Goal: Task Accomplishment & Management: Complete application form

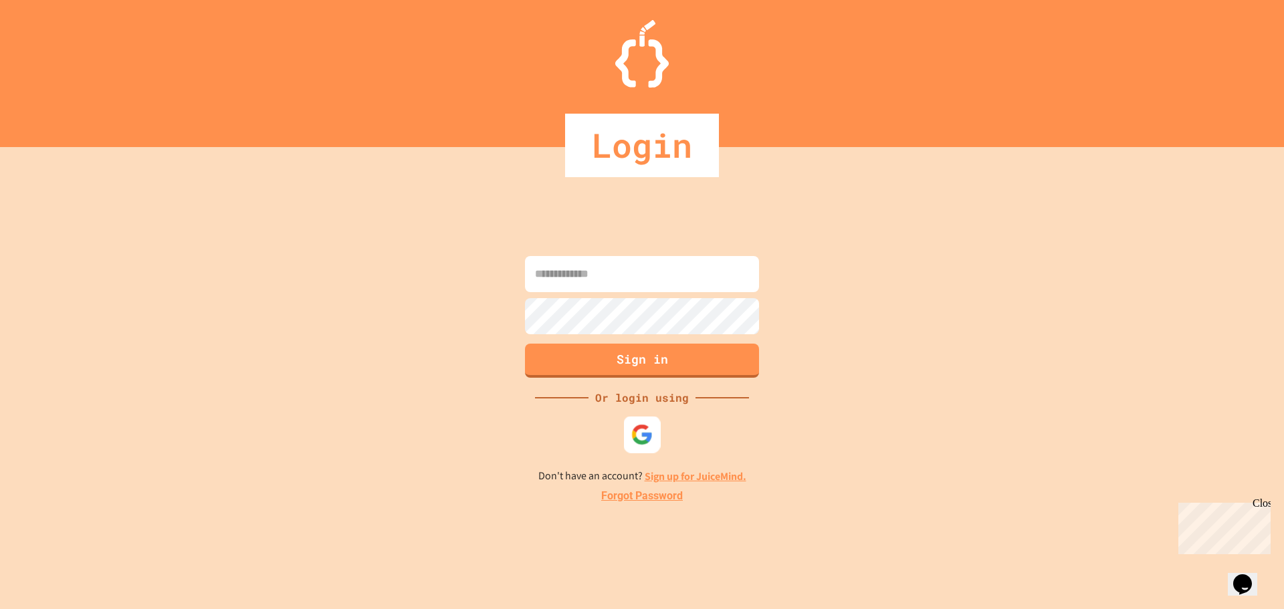
click at [642, 418] on div at bounding box center [642, 434] width 37 height 37
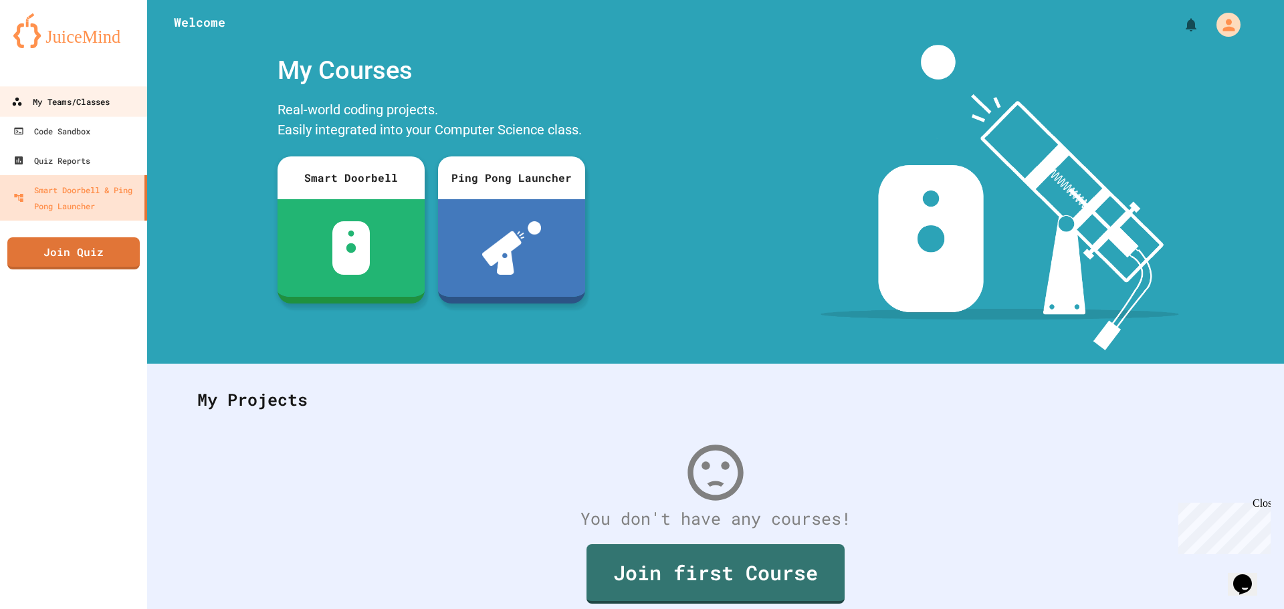
click at [97, 114] on link "My Teams/Classes" at bounding box center [74, 101] width 152 height 30
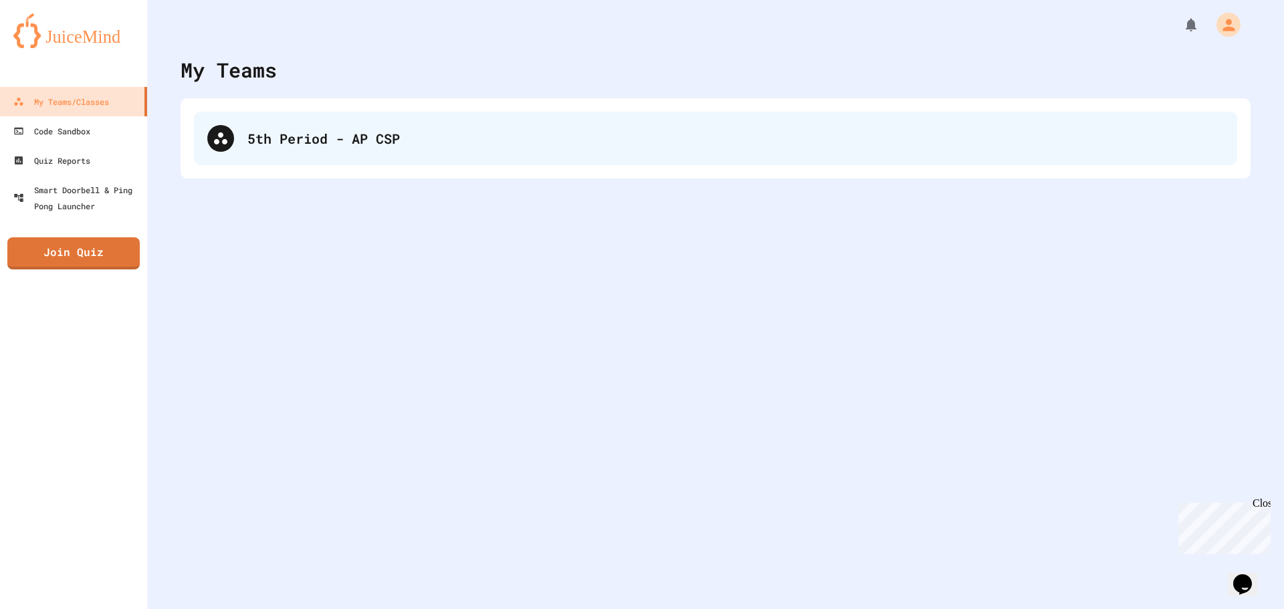
click at [263, 142] on div "5th Period - AP CSP" at bounding box center [735, 138] width 976 height 20
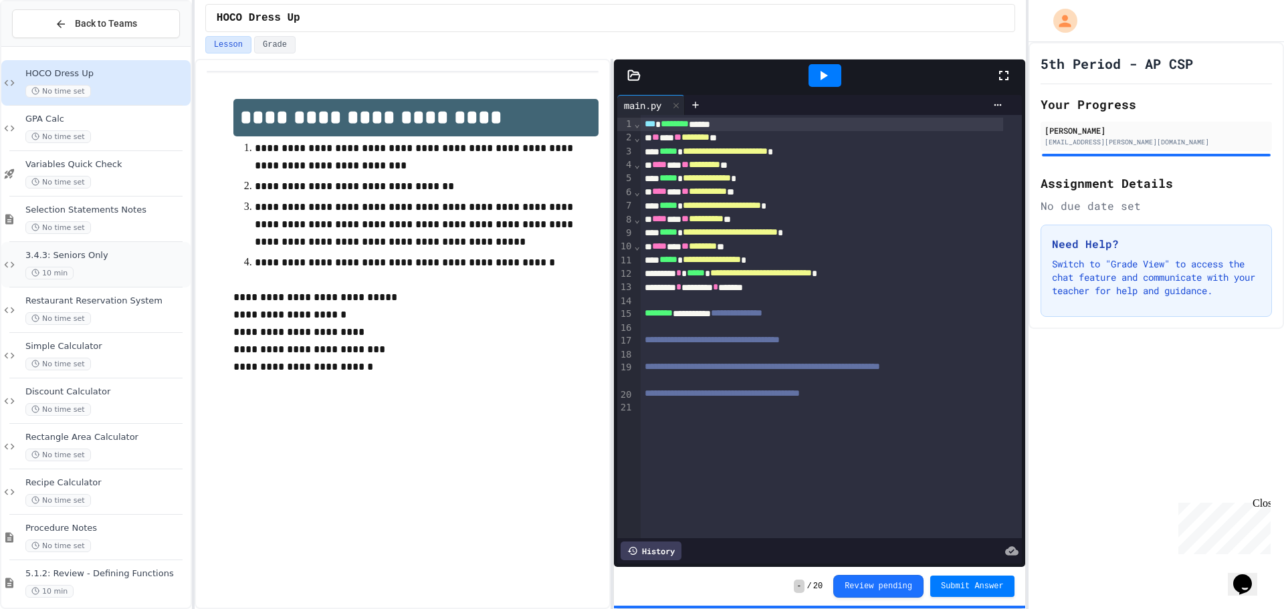
click at [116, 243] on div "3.4.3: Seniors Only 10 min" at bounding box center [95, 264] width 189 height 45
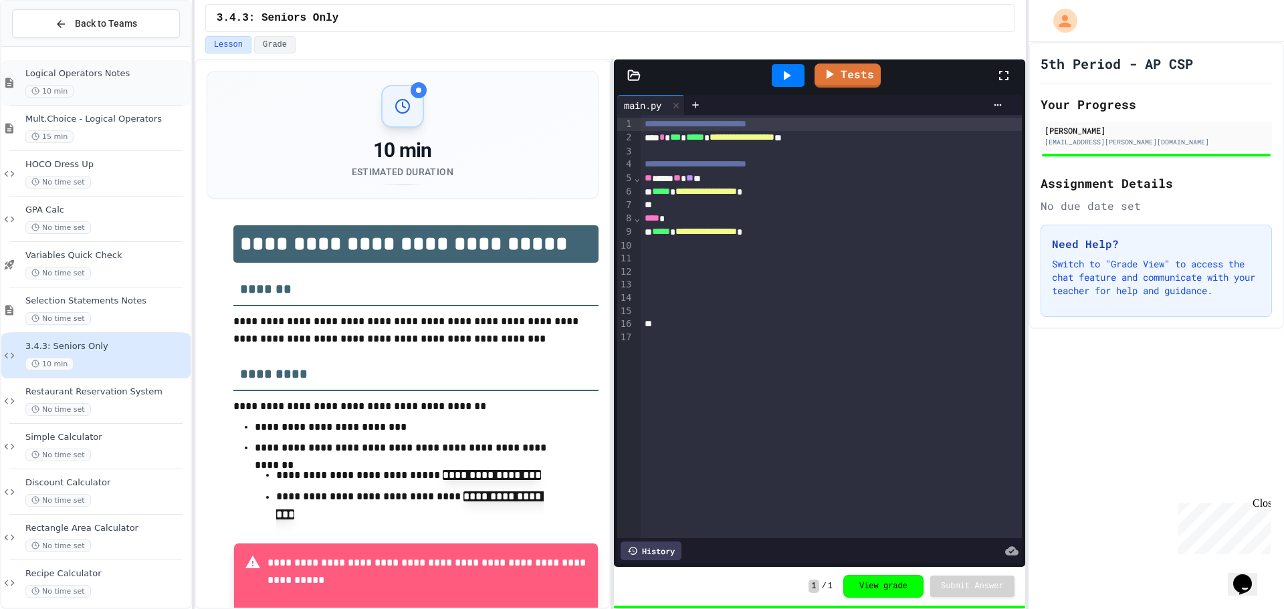
click at [118, 88] on div "10 min" at bounding box center [106, 91] width 162 height 13
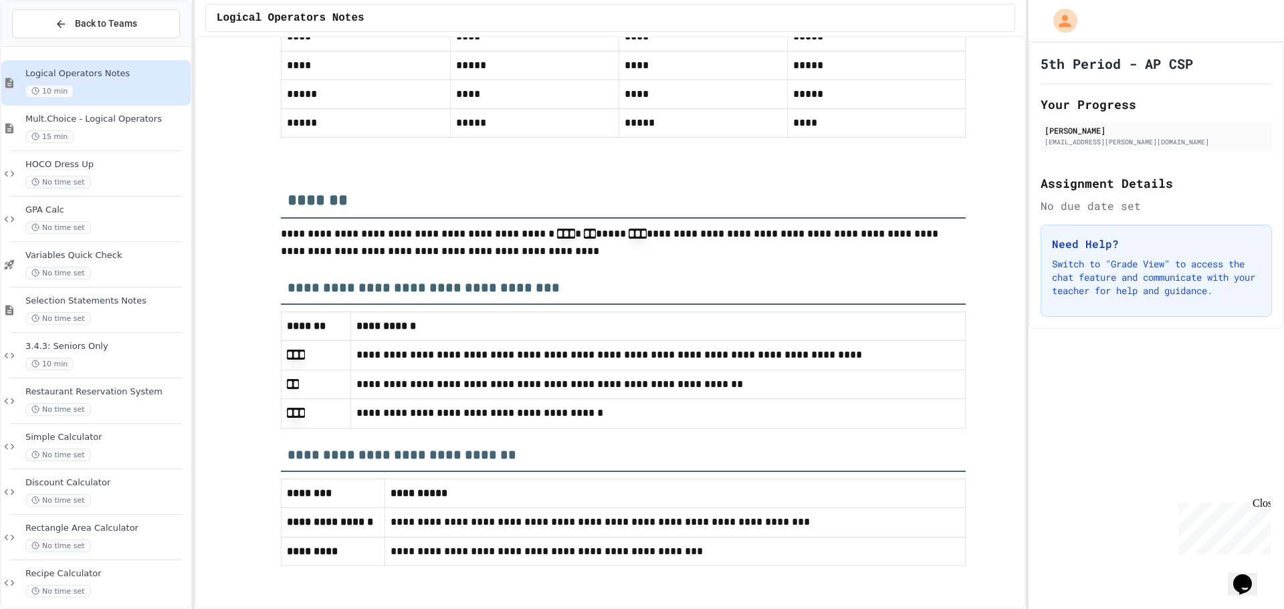
scroll to position [5679, 0]
click at [138, 132] on div "15 min" at bounding box center [106, 136] width 162 height 13
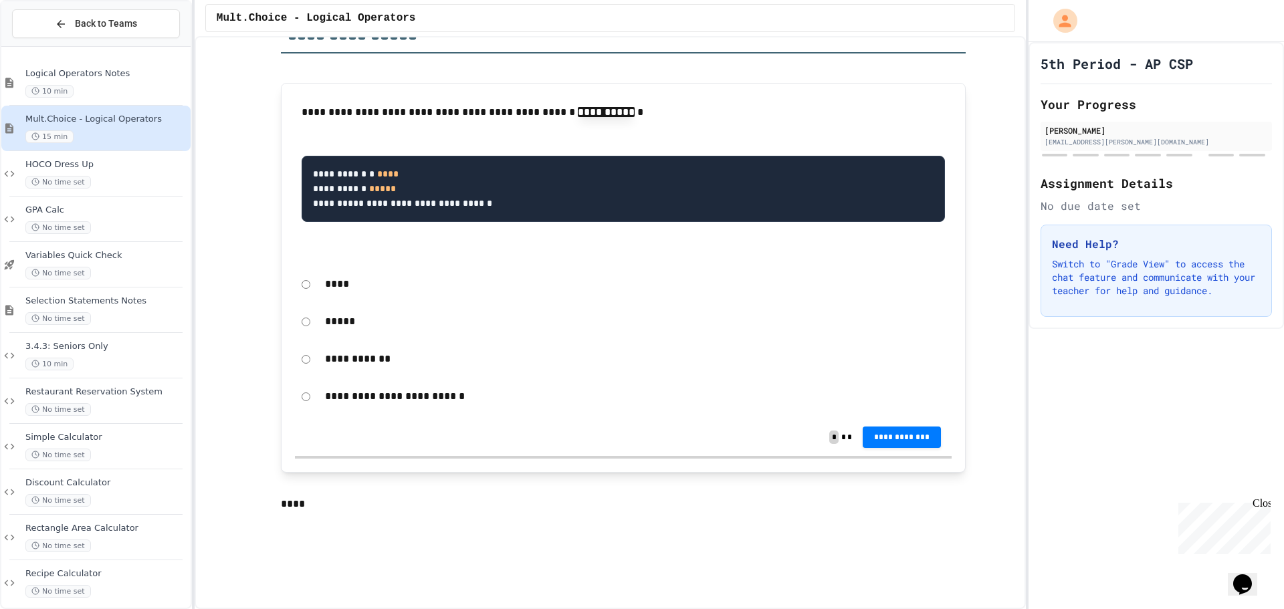
scroll to position [201, 0]
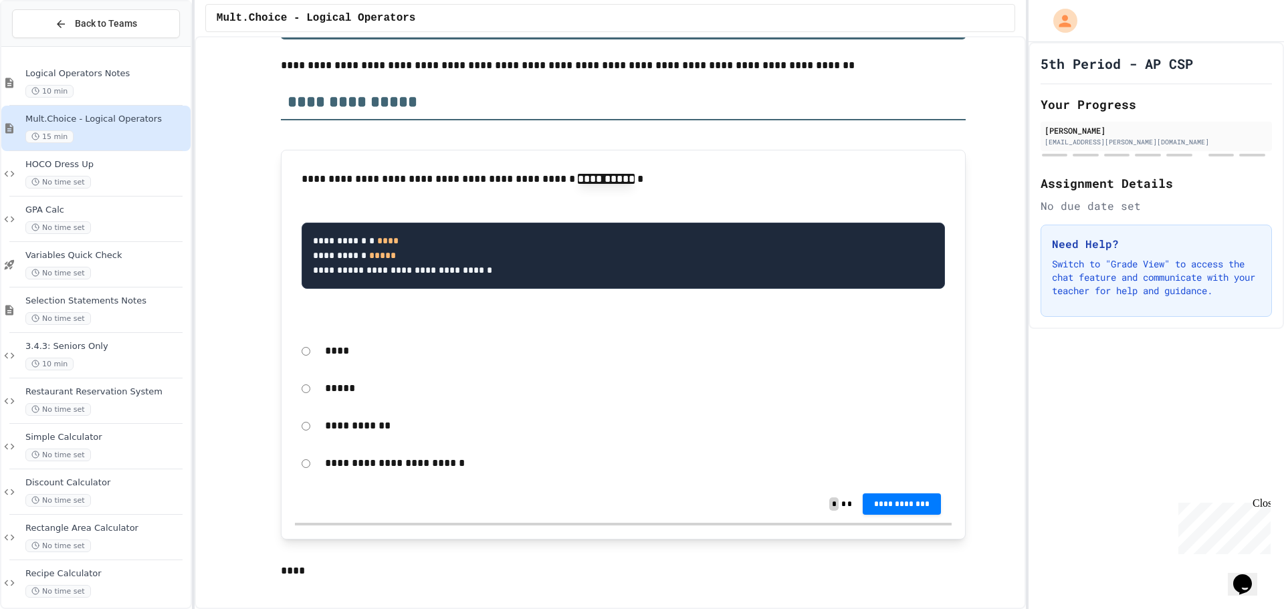
click at [332, 387] on p "*****" at bounding box center [635, 388] width 620 height 17
click at [902, 508] on span "**********" at bounding box center [902, 502] width 58 height 11
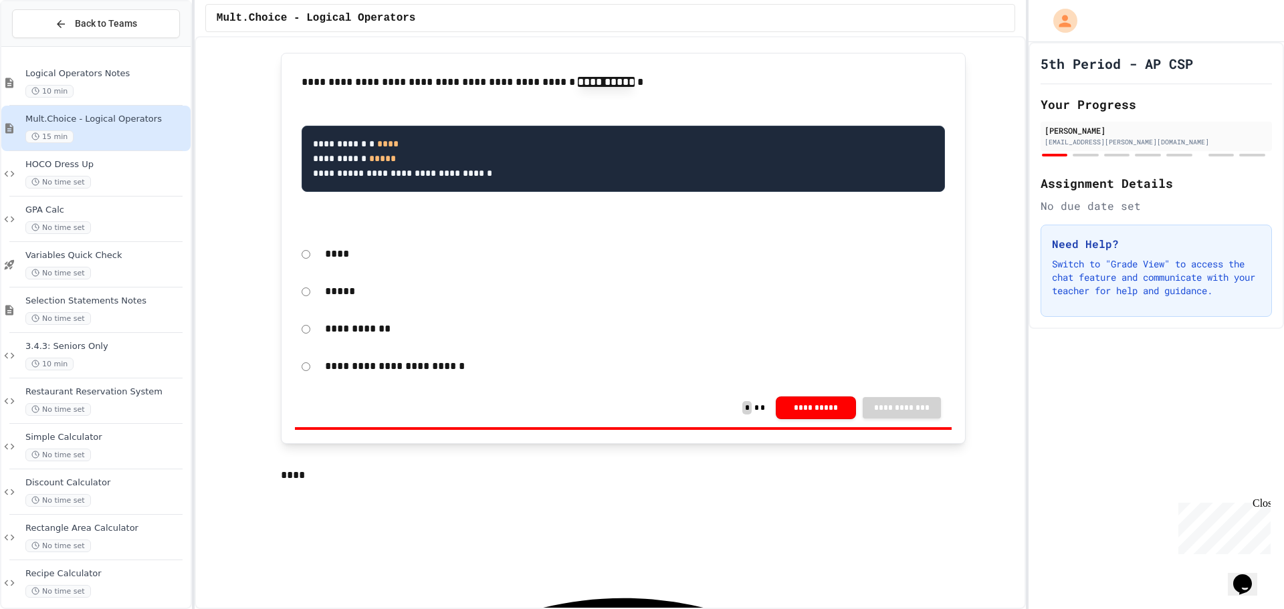
scroll to position [267, 0]
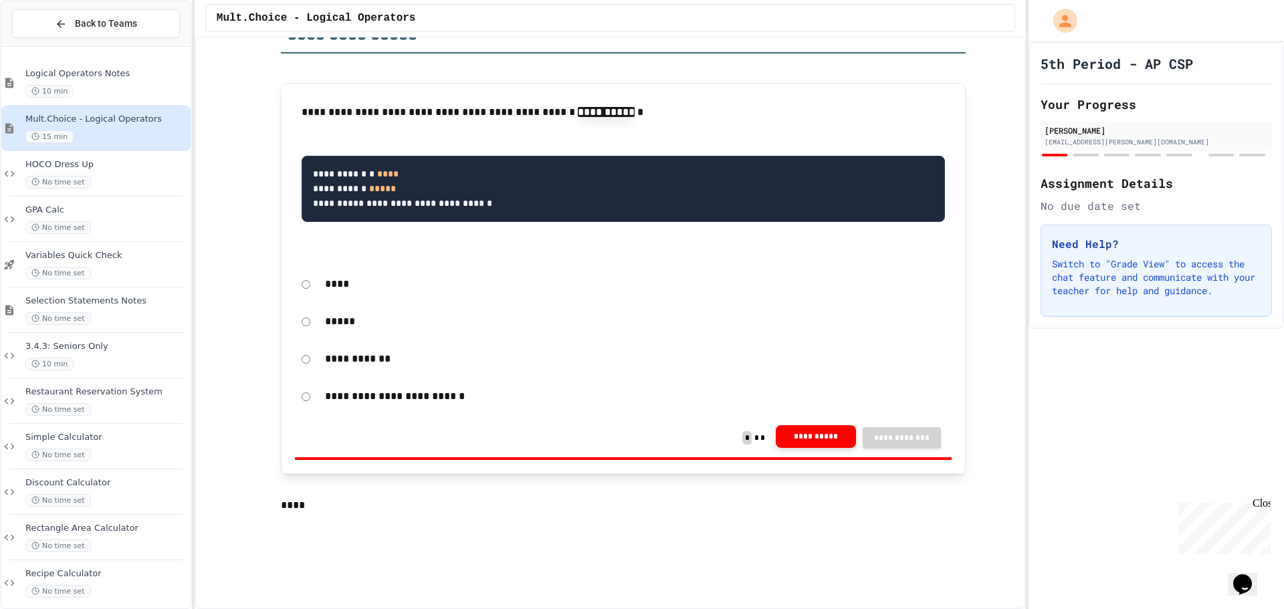
click at [791, 437] on button "**********" at bounding box center [816, 436] width 80 height 23
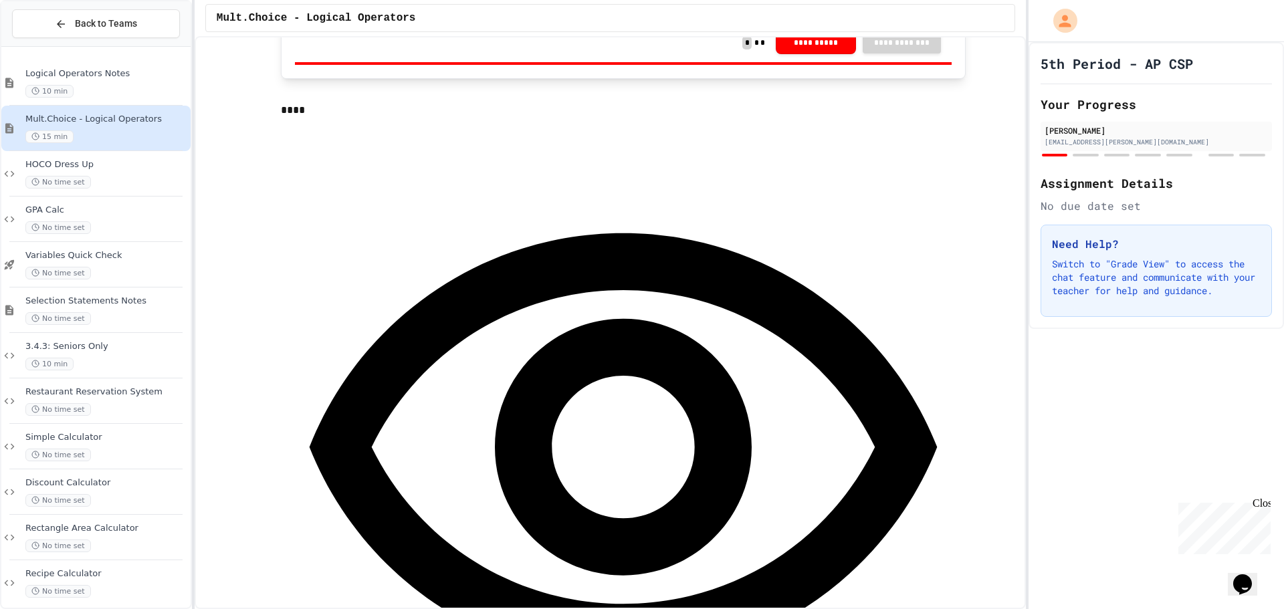
scroll to position [669, 0]
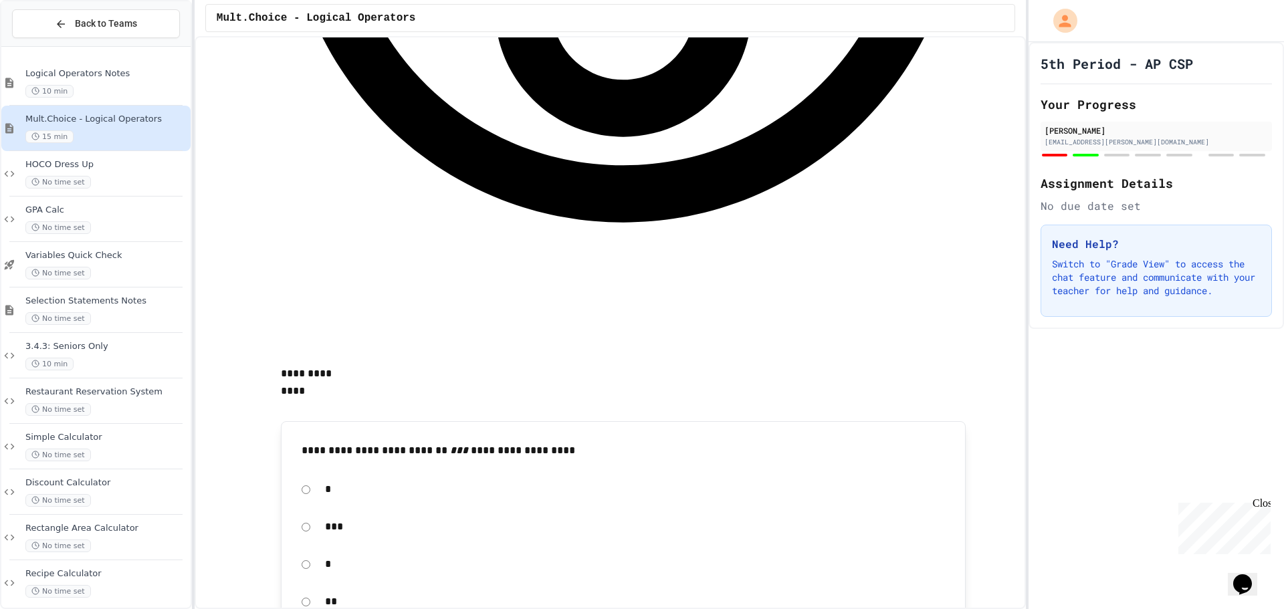
scroll to position [1070, 0]
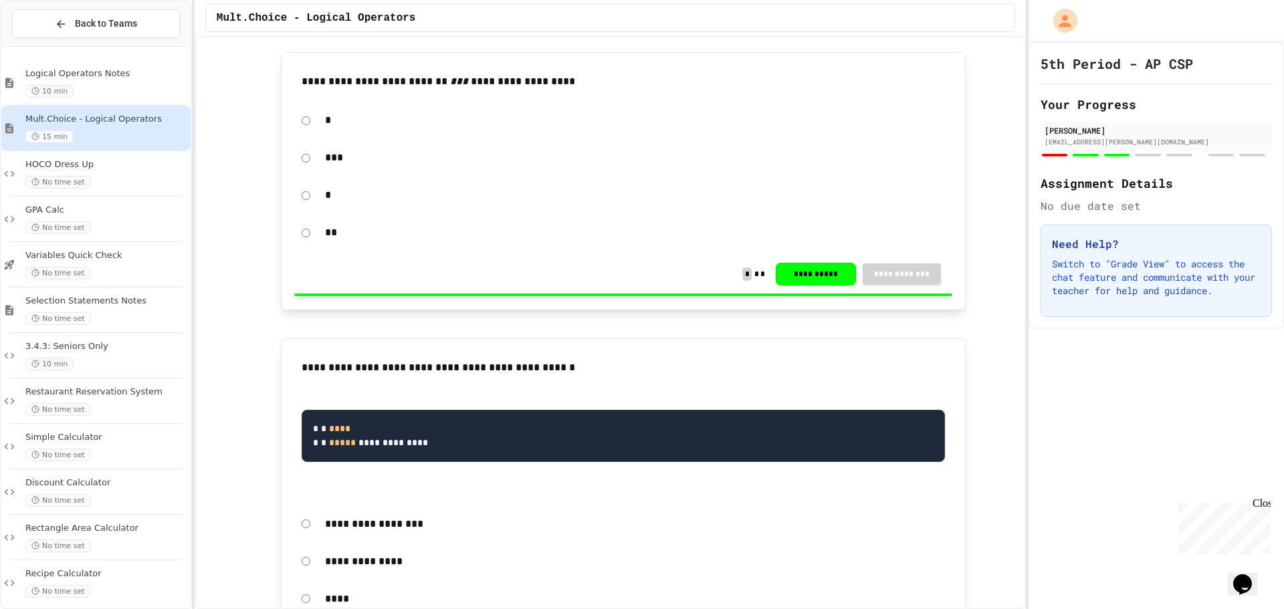
scroll to position [1471, 0]
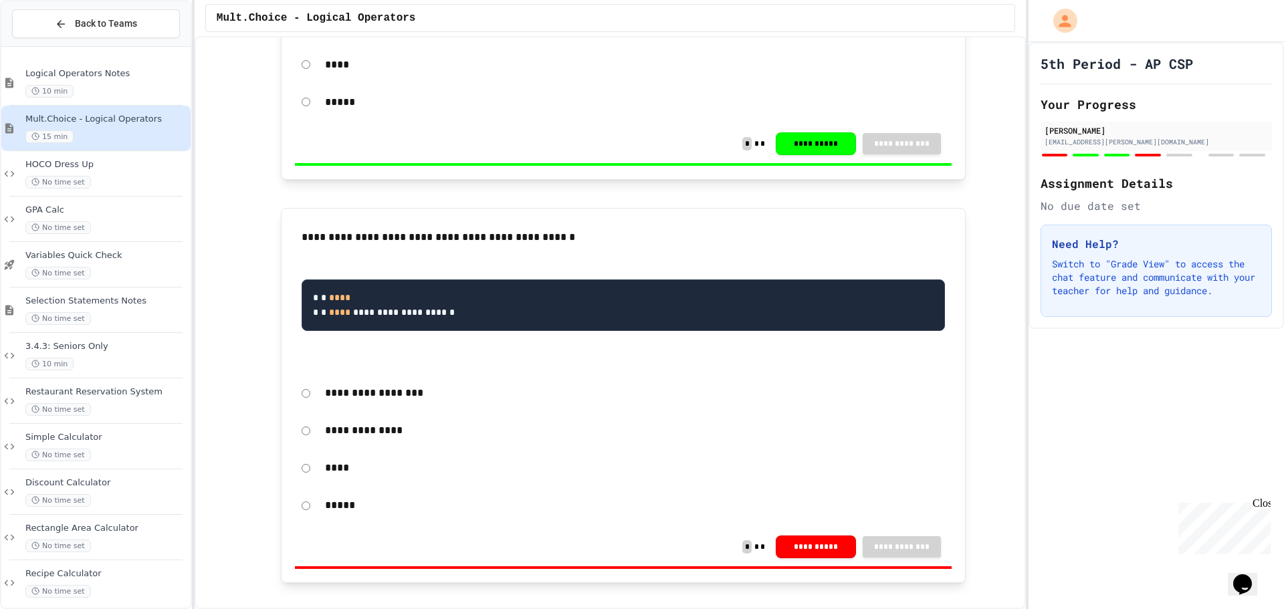
scroll to position [2006, 0]
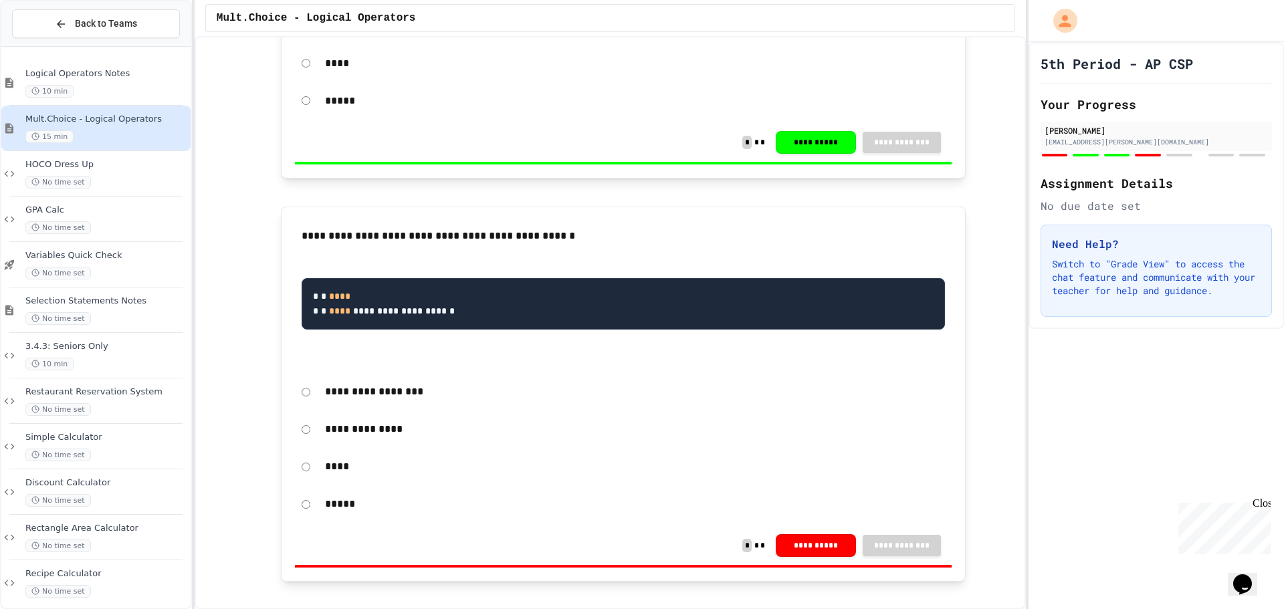
drag, startPoint x: 317, startPoint y: 358, endPoint x: 308, endPoint y: 358, distance: 9.4
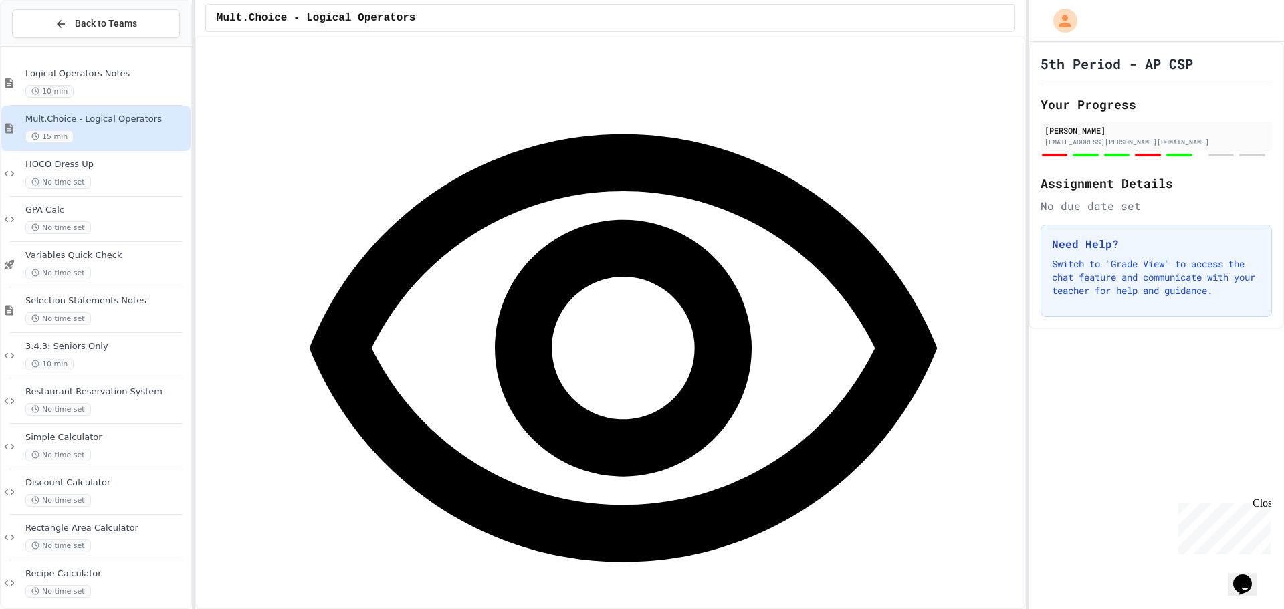
scroll to position [2675, 0]
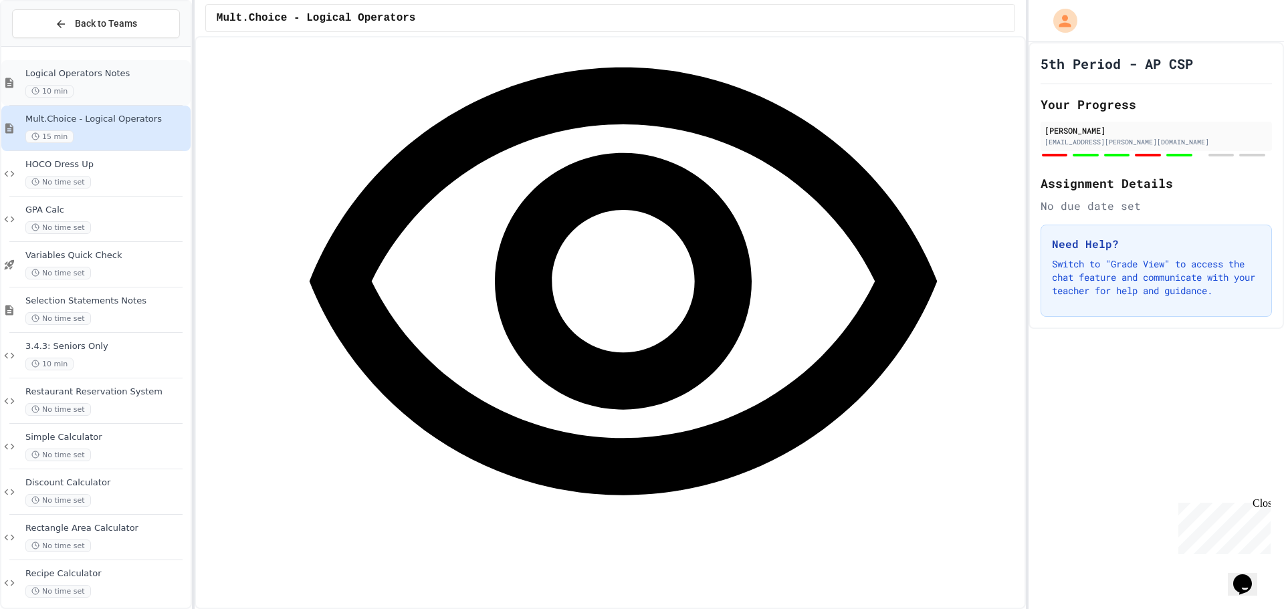
click at [130, 78] on span "Logical Operators Notes" at bounding box center [106, 73] width 162 height 11
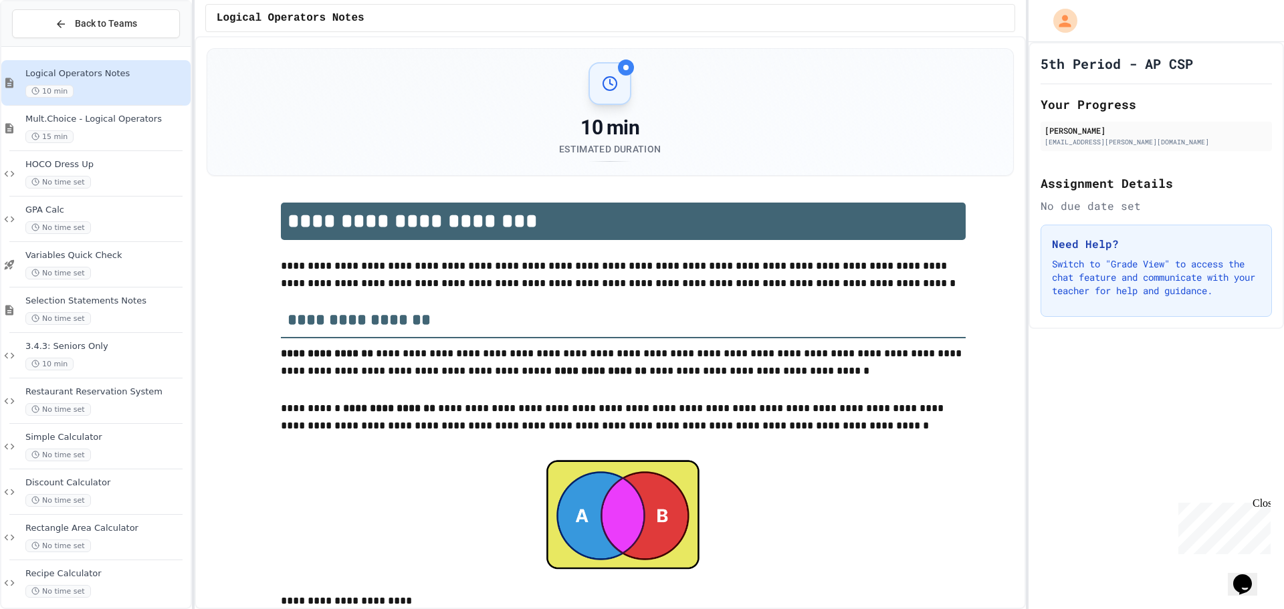
click at [131, 123] on span "Mult.Choice - Logical Operators" at bounding box center [106, 119] width 162 height 11
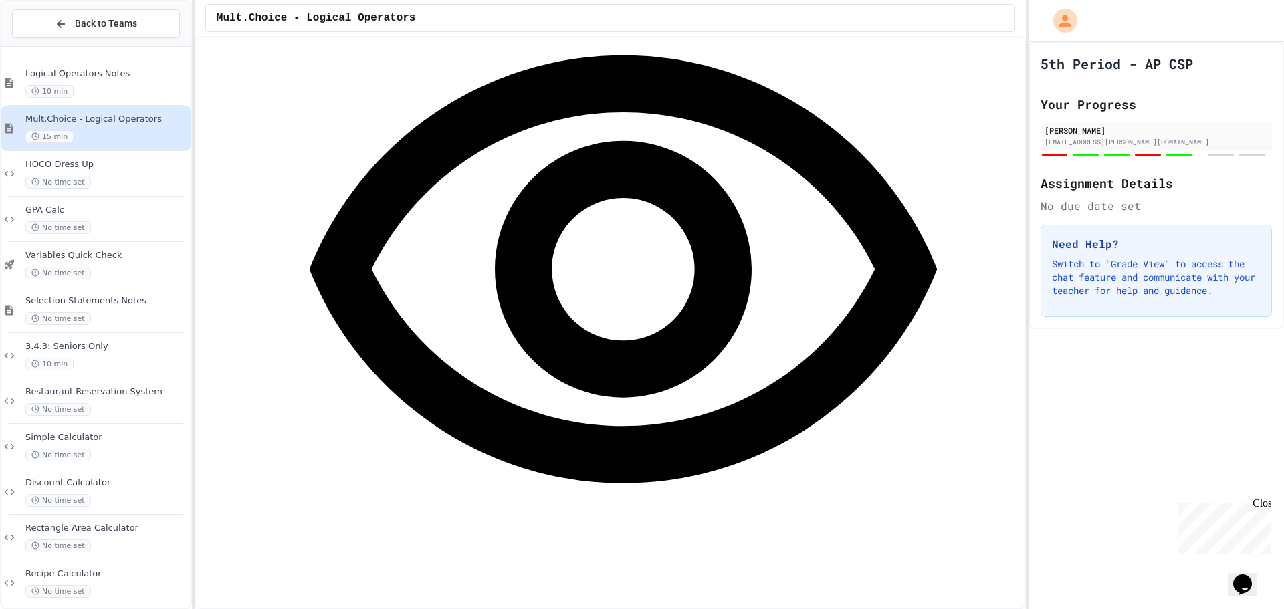
scroll to position [2675, 0]
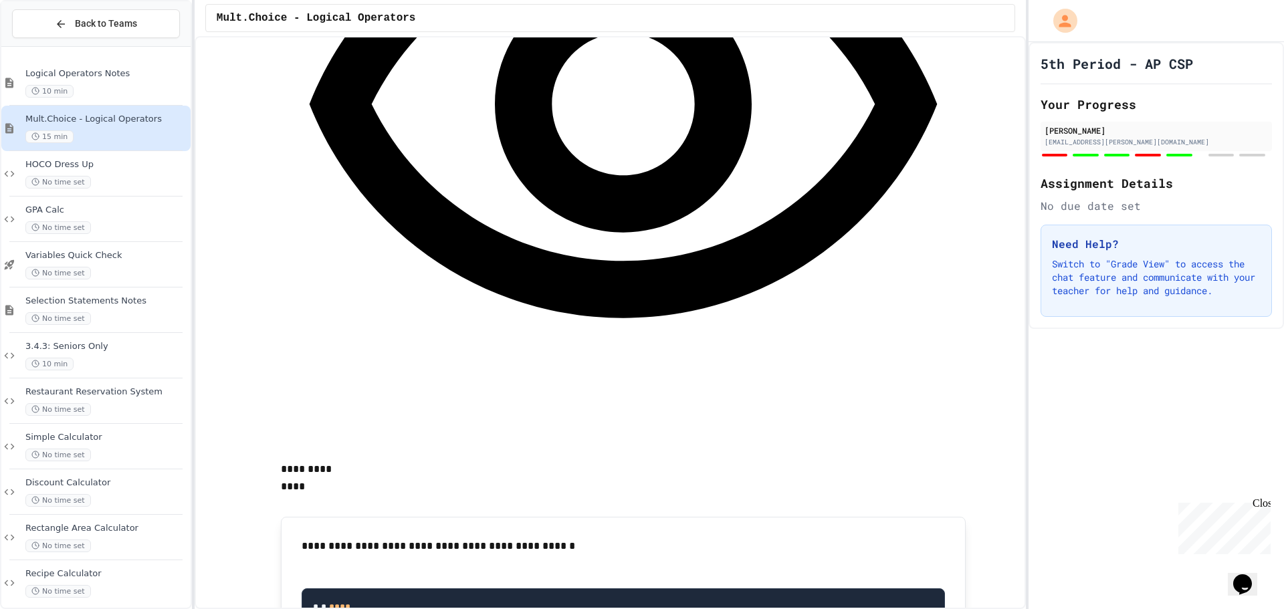
scroll to position [2875, 0]
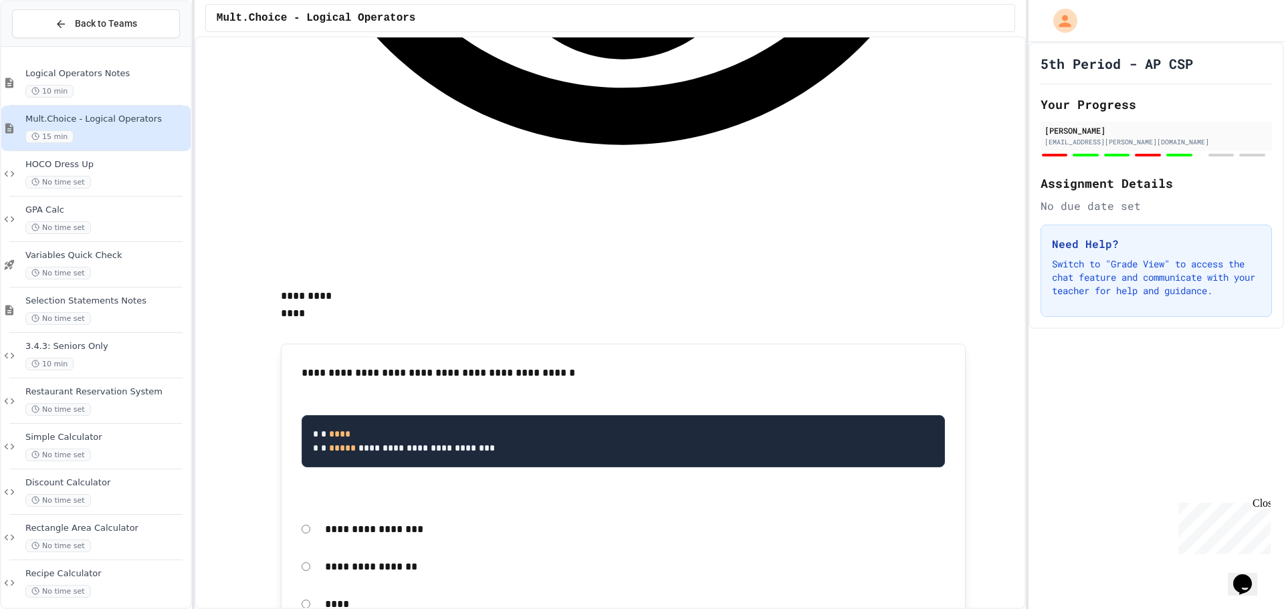
scroll to position [3209, 0]
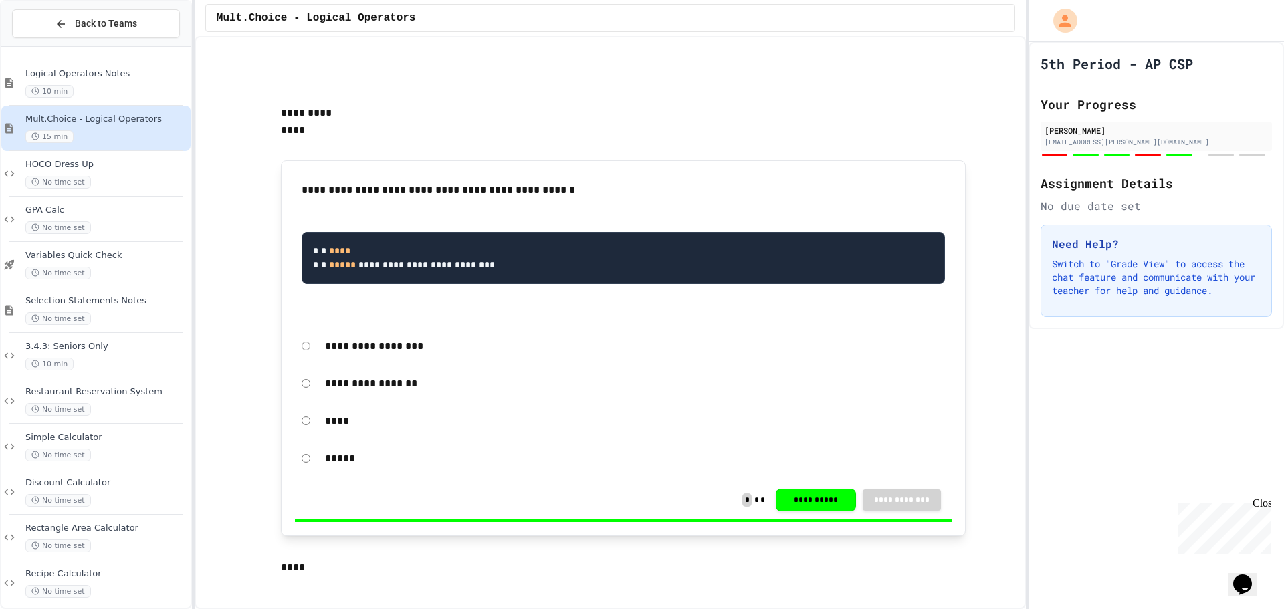
scroll to position [3209, 0]
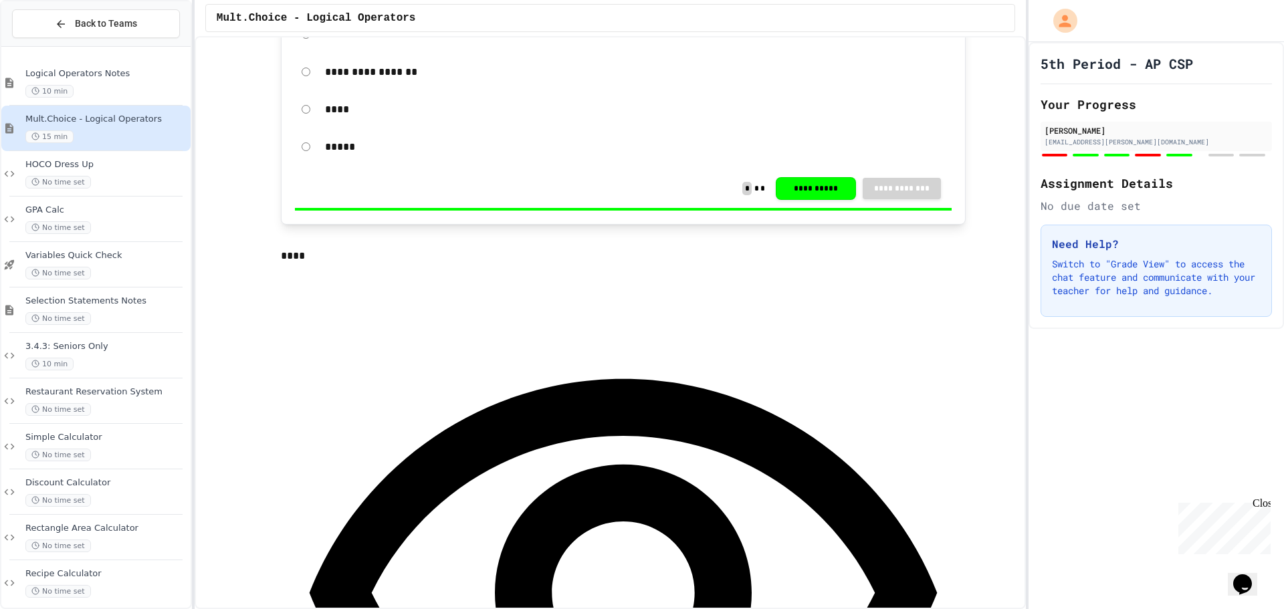
scroll to position [3409, 0]
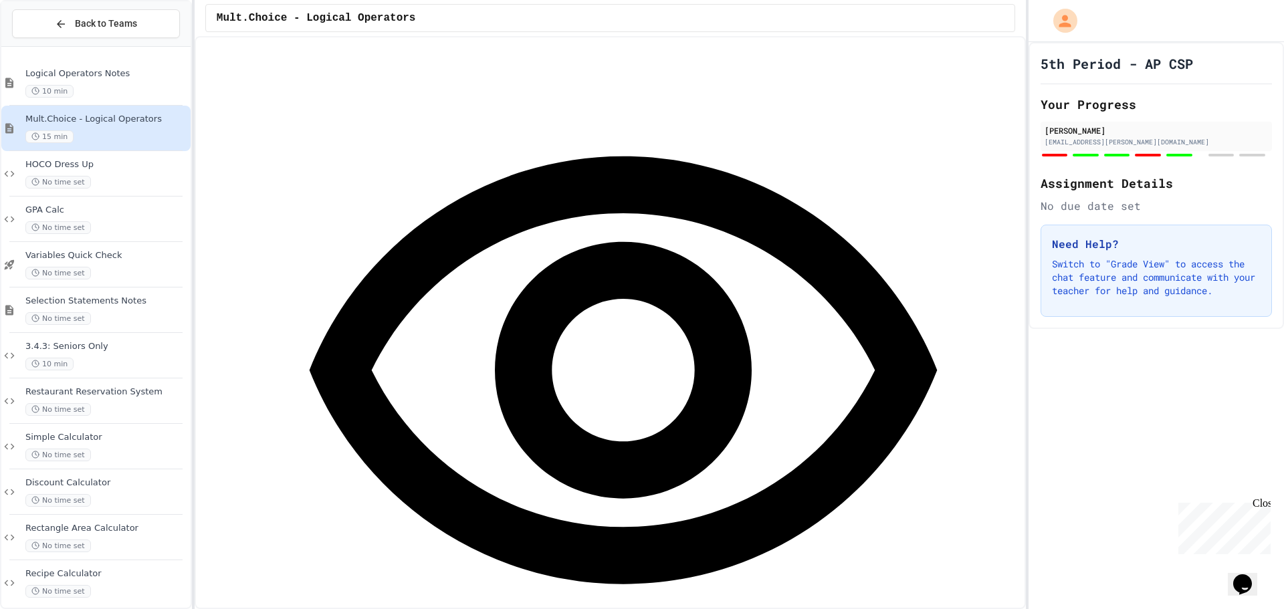
scroll to position [3743, 0]
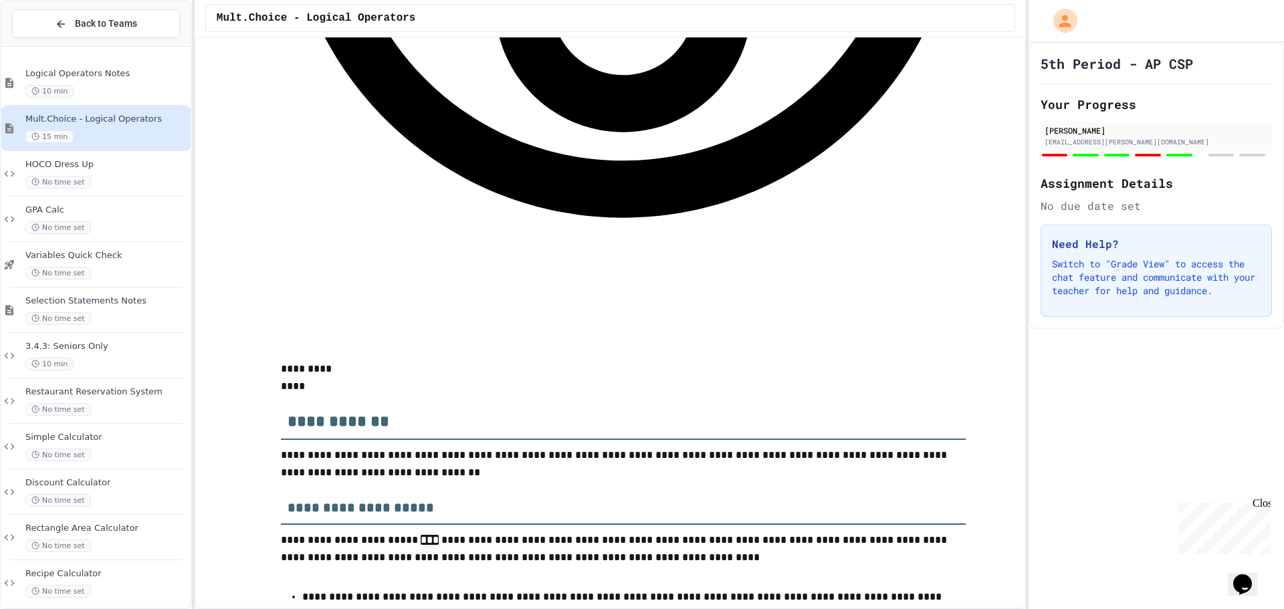
scroll to position [4077, 0]
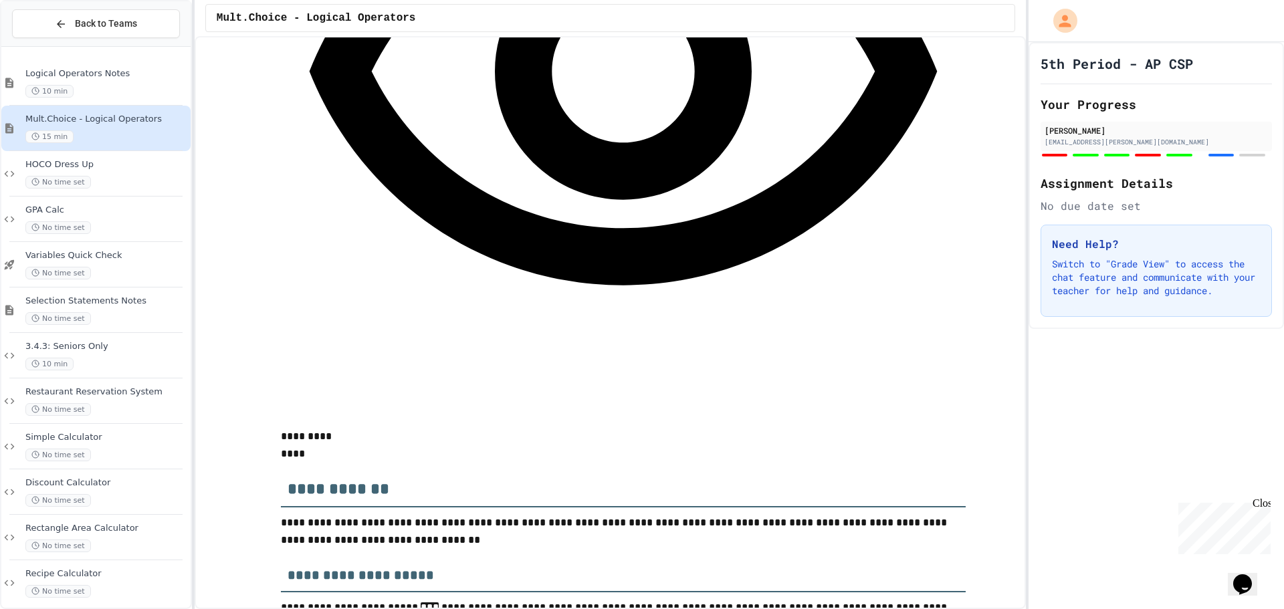
scroll to position [4011, 0]
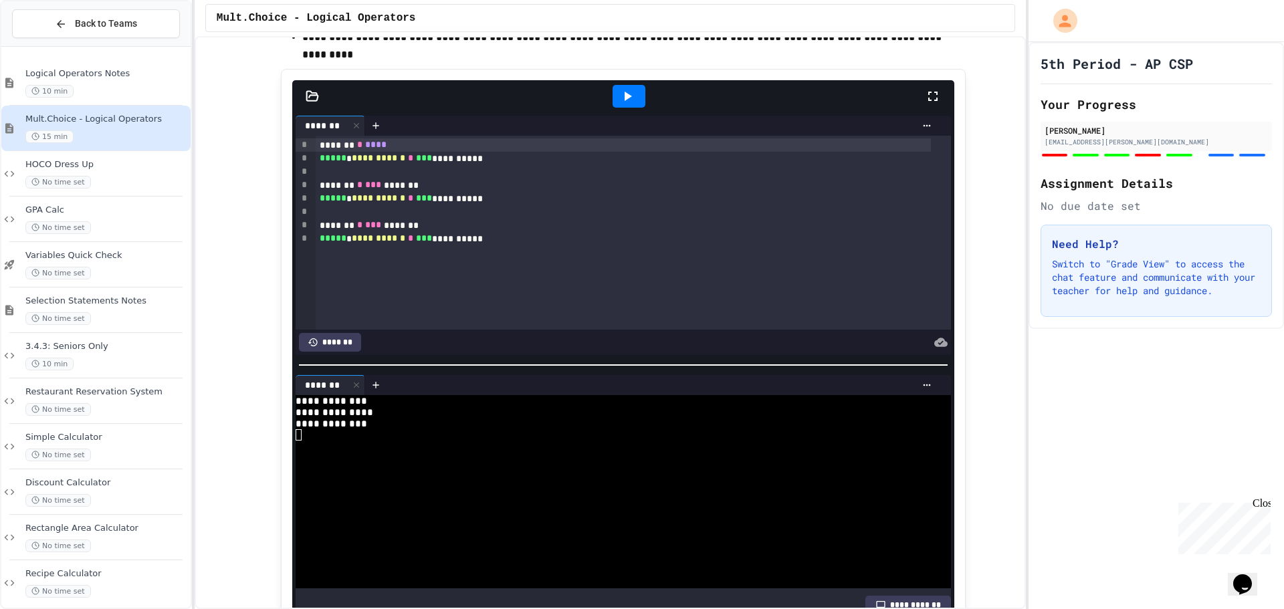
scroll to position [4679, 0]
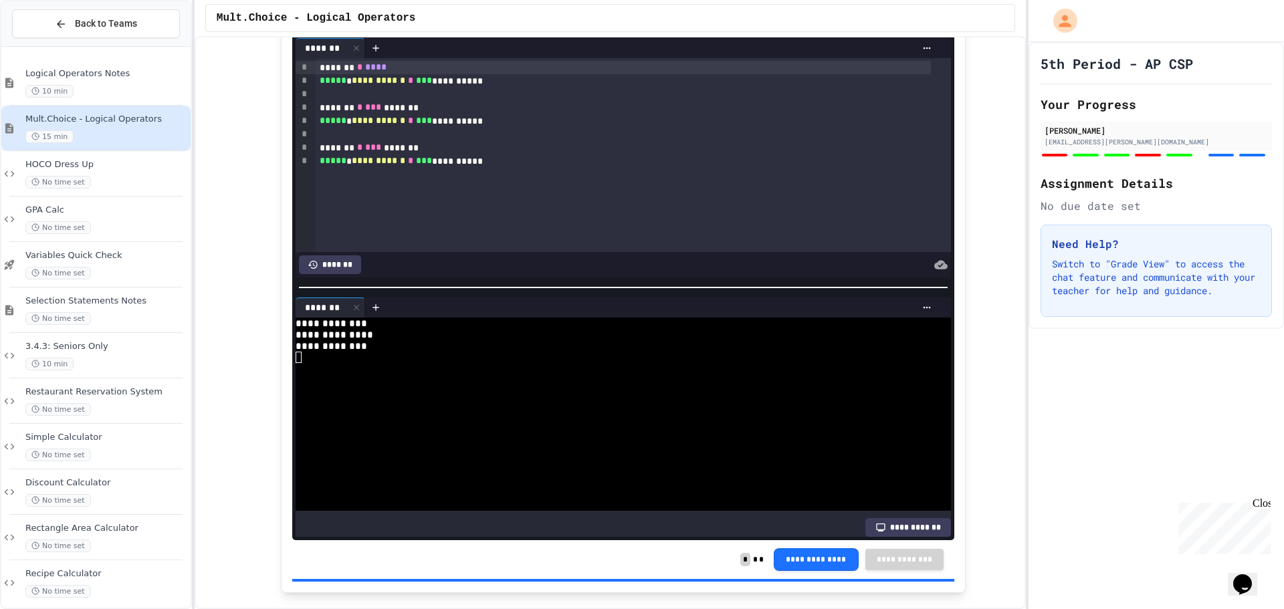
click at [105, 81] on div "Logical Operators Notes 10 min" at bounding box center [106, 82] width 162 height 29
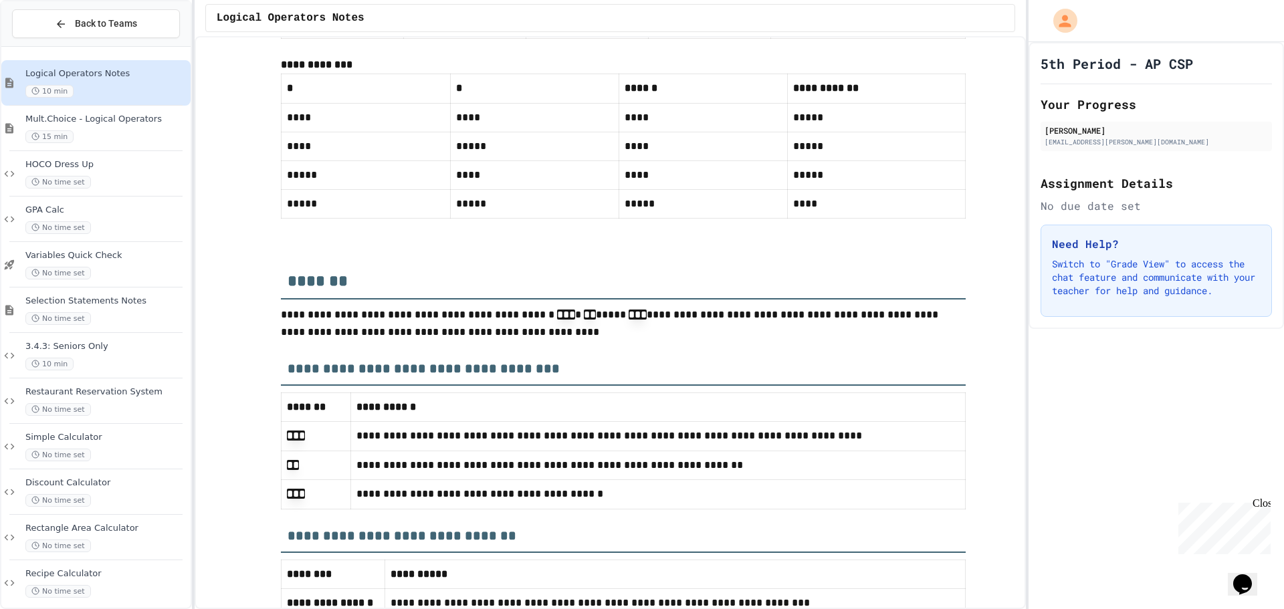
scroll to position [5679, 0]
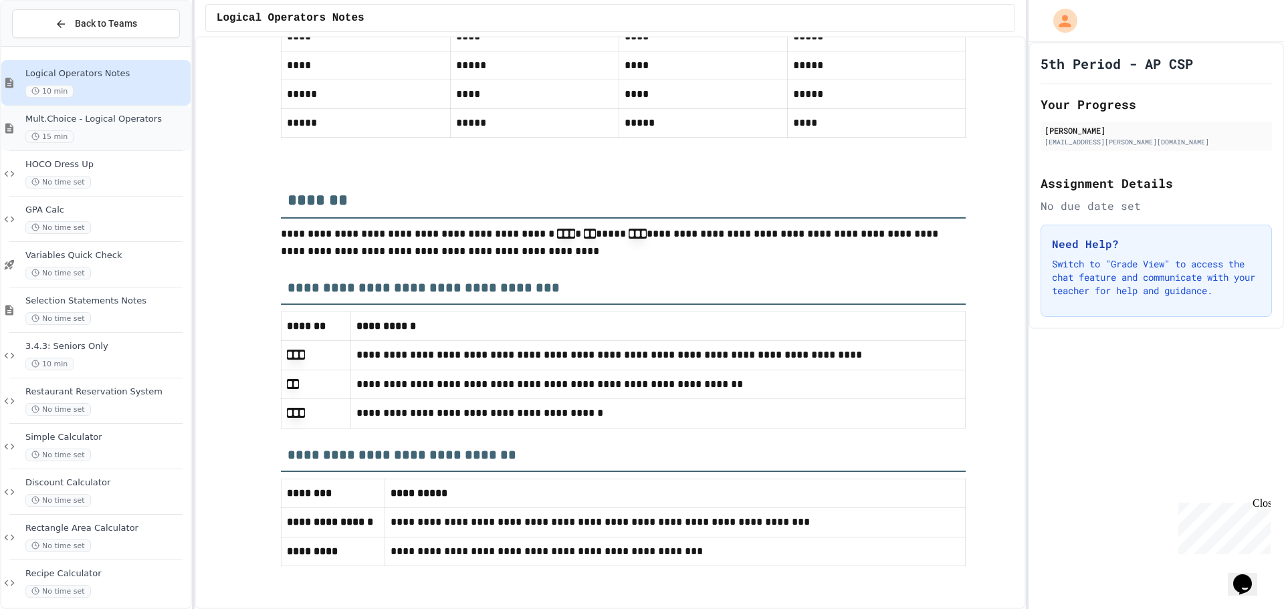
click at [49, 116] on span "Mult.Choice - Logical Operators" at bounding box center [106, 119] width 162 height 11
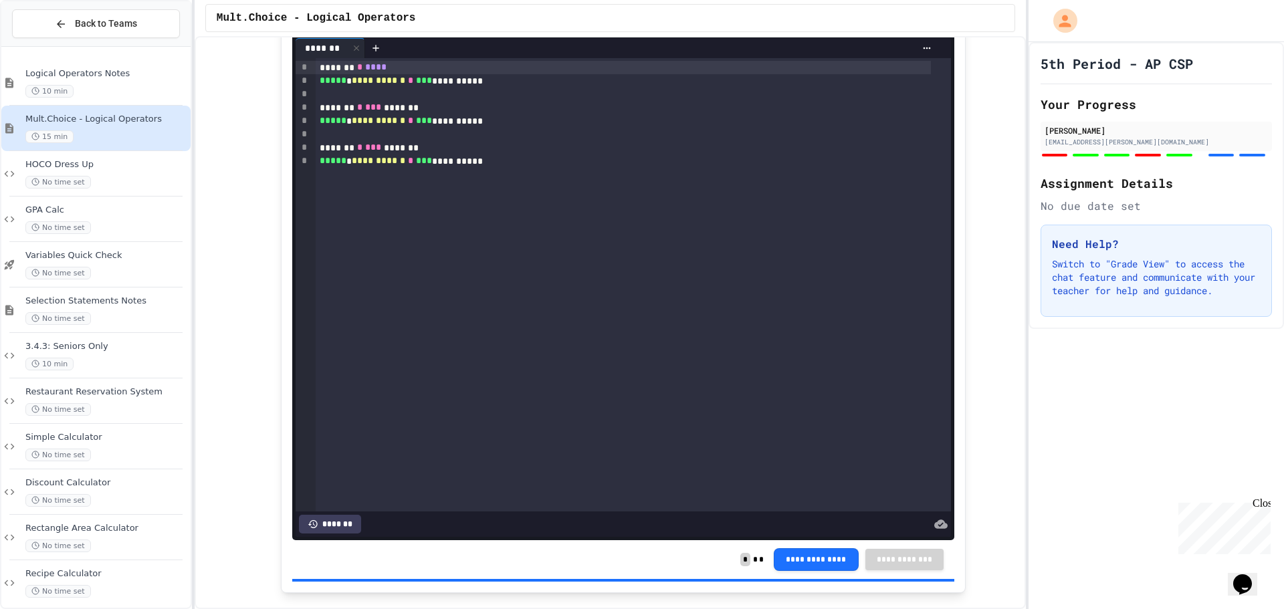
scroll to position [4211, 0]
